Goal: Find specific page/section: Find specific page/section

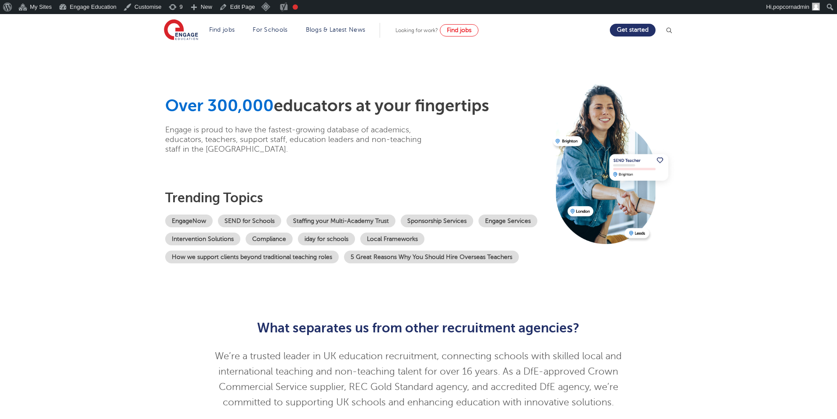
click at [511, 157] on div "Over 300,000 educators at your fingertips Engage is proud to have the fastest-g…" at bounding box center [356, 179] width 382 height 167
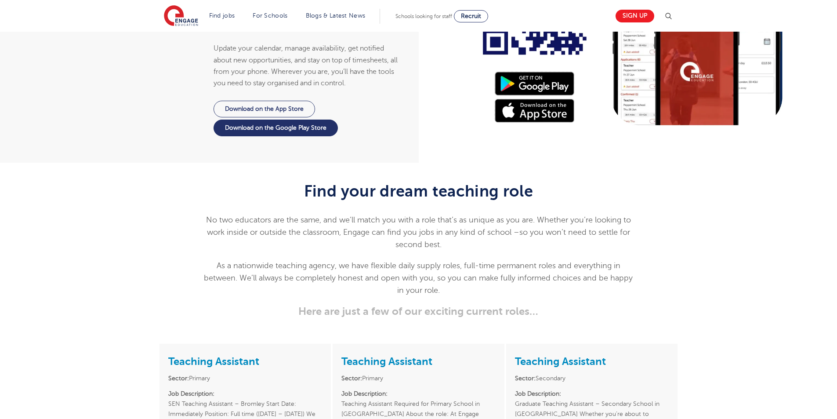
scroll to position [835, 0]
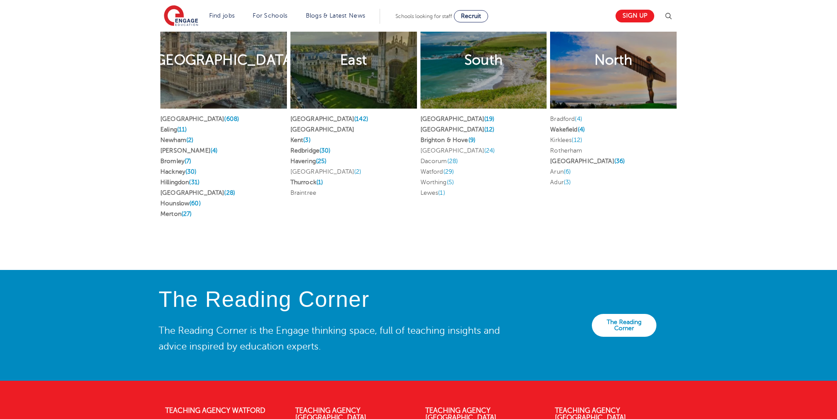
scroll to position [1908, 0]
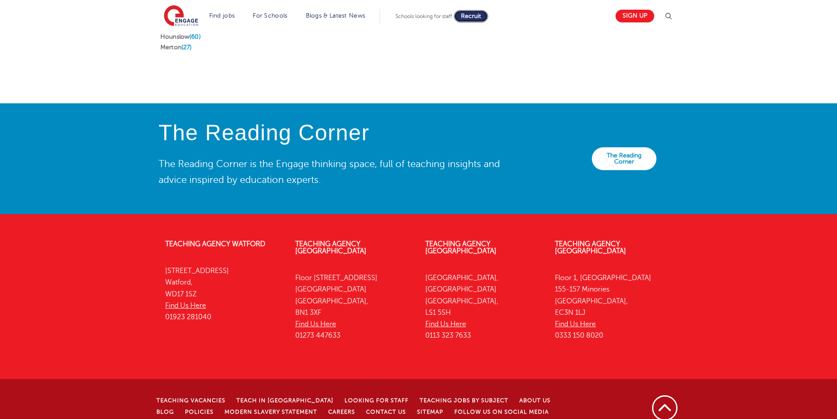
click at [473, 18] on span "Recruit" at bounding box center [471, 16] width 20 height 7
